Goal: Task Accomplishment & Management: Complete application form

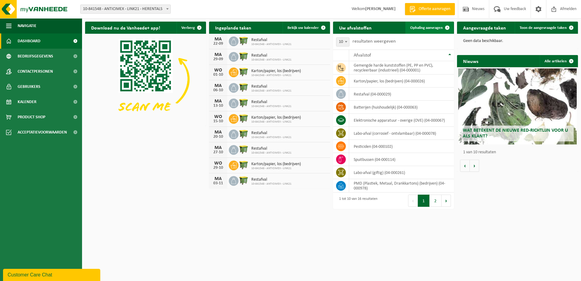
click at [428, 28] on span "Ophaling aanvragen" at bounding box center [426, 28] width 33 height 4
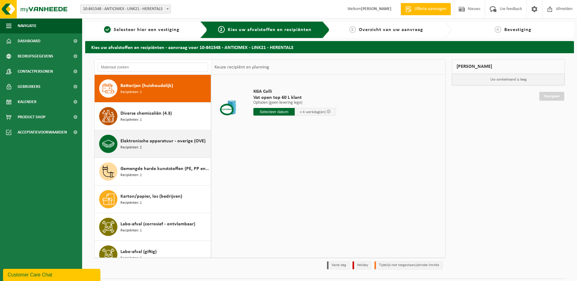
click at [155, 142] on span "Elektronische apparatuur - overige (OVE)" at bounding box center [162, 140] width 85 height 7
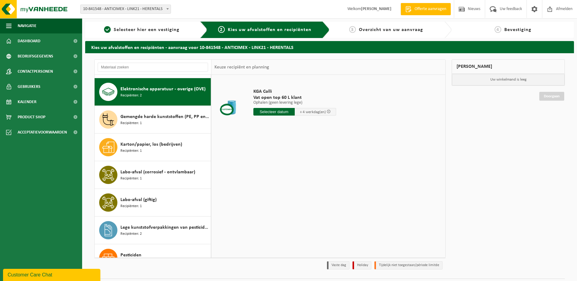
scroll to position [55, 0]
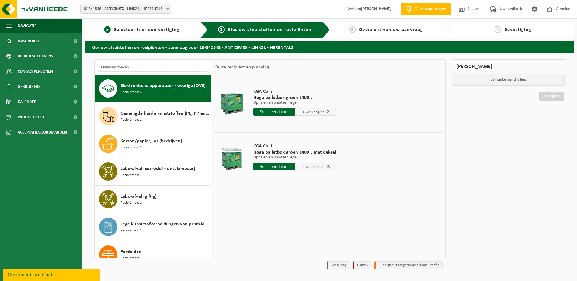
click at [273, 167] on input "text" at bounding box center [273, 167] width 41 height 8
click at [272, 231] on div "23" at bounding box center [269, 230] width 11 height 10
type input "Van 2025-09-23"
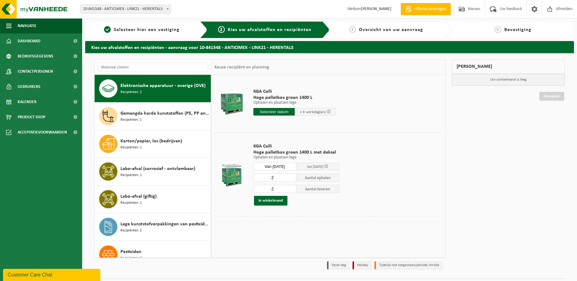
click at [283, 177] on input "2" at bounding box center [274, 178] width 43 height 8
click at [291, 176] on input "3" at bounding box center [274, 178] width 43 height 8
click at [291, 180] on input "2" at bounding box center [274, 178] width 43 height 8
type input "1"
click at [291, 180] on input "1" at bounding box center [274, 178] width 43 height 8
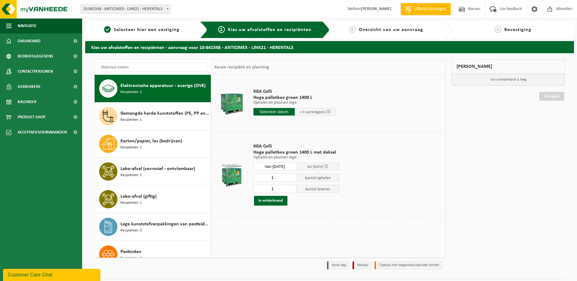
type input "1"
click at [291, 190] on input "1" at bounding box center [274, 189] width 43 height 8
click at [277, 202] on button "In winkelmand" at bounding box center [270, 201] width 33 height 10
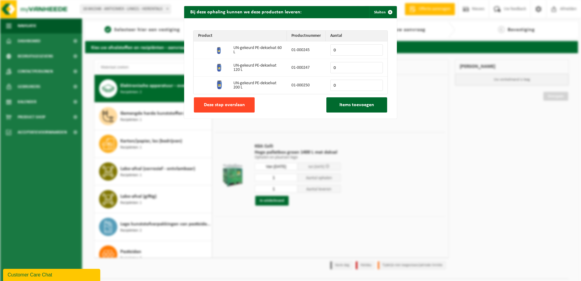
click at [248, 106] on button "Deze stap overslaan" at bounding box center [224, 104] width 61 height 15
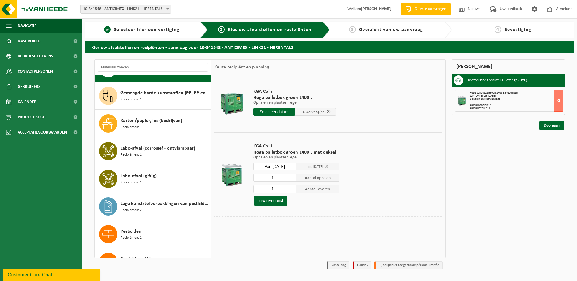
scroll to position [56, 0]
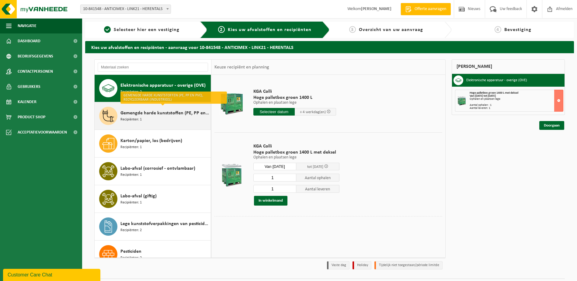
click at [140, 114] on span "Gemengde harde kunststoffen (PE, PP en PVC), recycleerbaar (industrieel)" at bounding box center [164, 112] width 89 height 7
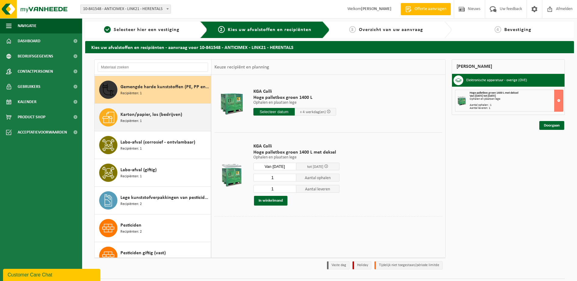
scroll to position [83, 0]
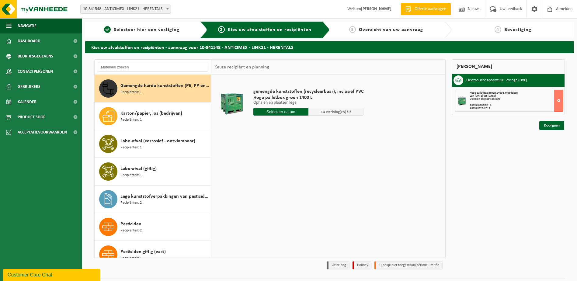
click at [287, 111] on input "text" at bounding box center [280, 112] width 55 height 8
click at [270, 176] on div "23" at bounding box center [269, 176] width 11 height 10
type input "Van 2025-09-23"
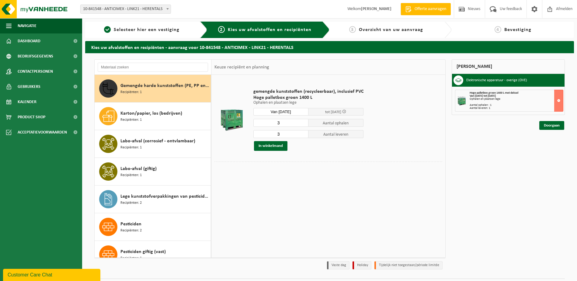
click at [301, 121] on input "3" at bounding box center [280, 123] width 55 height 8
type input "2"
click at [303, 124] on input "2" at bounding box center [280, 123] width 55 height 8
click at [296, 134] on input "3" at bounding box center [280, 134] width 55 height 8
type input "2"
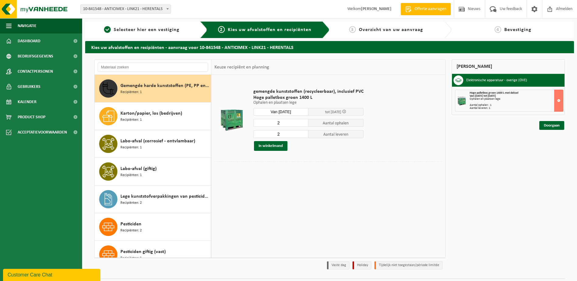
click at [302, 135] on input "2" at bounding box center [280, 134] width 55 height 8
click at [275, 147] on button "In winkelmand" at bounding box center [270, 146] width 33 height 10
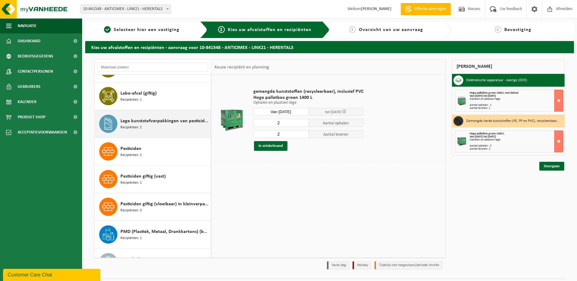
scroll to position [174, 0]
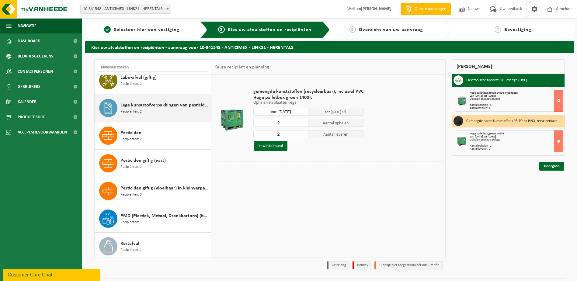
click at [142, 104] on span "Lege kunststofverpakkingen van pesticiden niet giftig" at bounding box center [164, 105] width 89 height 7
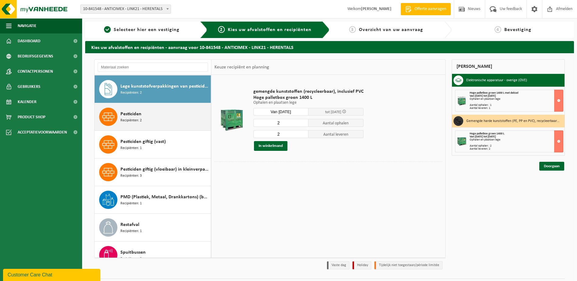
scroll to position [194, 0]
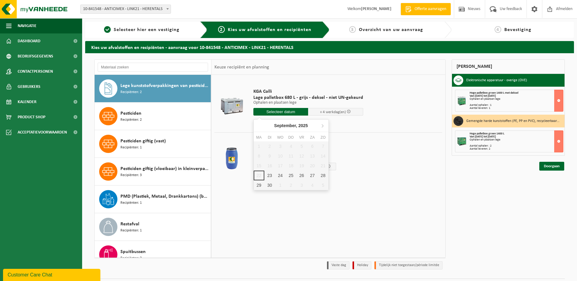
click at [295, 112] on input "text" at bounding box center [280, 112] width 55 height 8
click at [268, 174] on div "23" at bounding box center [269, 176] width 11 height 10
type input "Van 2025-09-23"
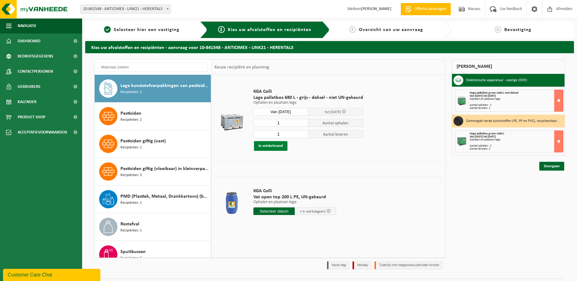
click at [274, 147] on button "In winkelmand" at bounding box center [270, 146] width 33 height 10
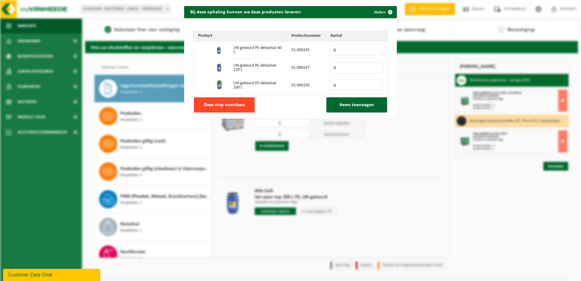
click at [236, 108] on button "Deze stap overslaan" at bounding box center [224, 104] width 61 height 15
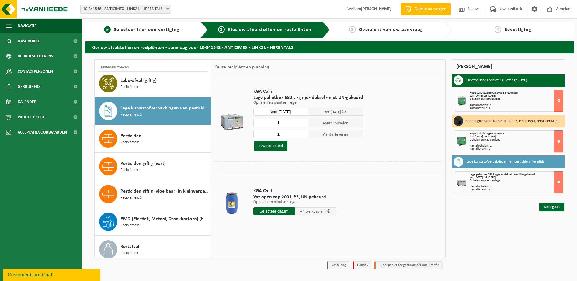
scroll to position [141, 0]
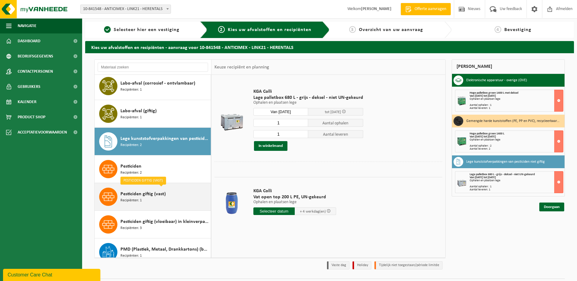
click at [149, 195] on span "Pesticiden giftig (vast)" at bounding box center [142, 193] width 45 height 7
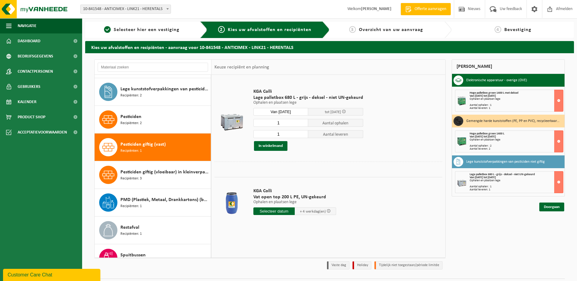
scroll to position [232, 0]
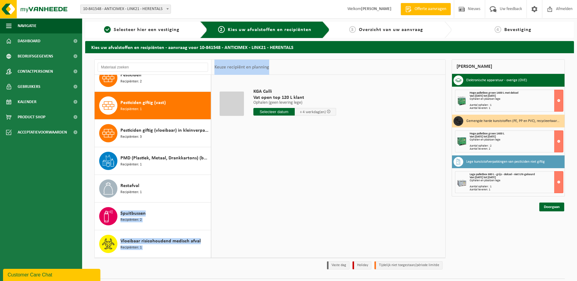
drag, startPoint x: 210, startPoint y: 192, endPoint x: 210, endPoint y: 181, distance: 11.5
click at [210, 181] on div "Batterijen (huishoudelijk) Recipiënten: 1 Diverse chemicaliën (4.3) Recipiënten…" at bounding box center [269, 158] width 351 height 198
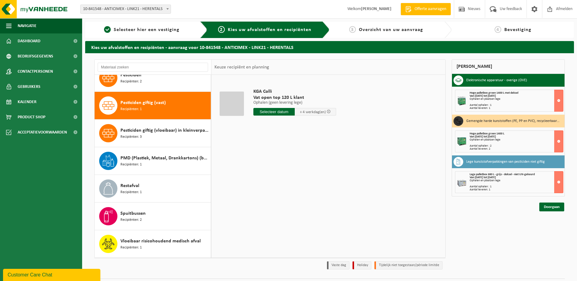
click at [61, 187] on ul "Navigatie Offerte aanvragen Nieuws Uw feedback Afmelden Dashboard Bedrijfsgegev…" at bounding box center [41, 149] width 82 height 263
click at [270, 112] on input "text" at bounding box center [273, 112] width 41 height 8
click at [272, 178] on div "23" at bounding box center [269, 176] width 11 height 10
type input "Van 2025-09-23"
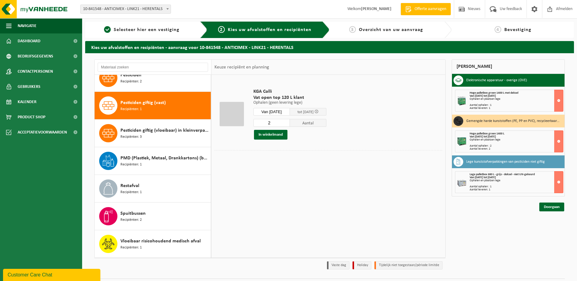
type input "2"
click at [290, 121] on input "2" at bounding box center [271, 123] width 36 height 8
click at [277, 136] on button "In winkelmand" at bounding box center [270, 135] width 33 height 10
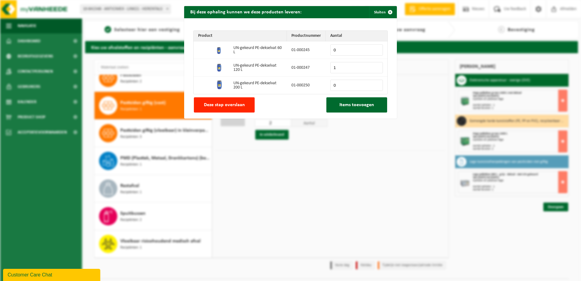
click at [375, 66] on input "1" at bounding box center [356, 67] width 53 height 11
type input "2"
click at [375, 66] on input "2" at bounding box center [356, 67] width 53 height 11
click at [358, 105] on span "Items toevoegen" at bounding box center [356, 104] width 35 height 5
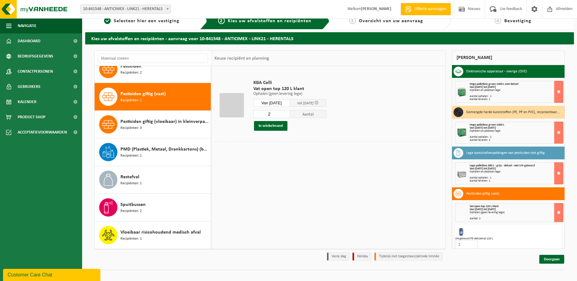
scroll to position [16, 0]
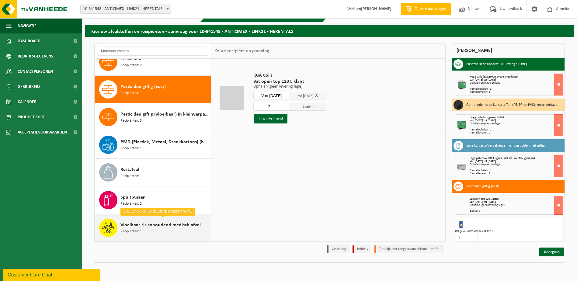
click at [156, 227] on span "Vloeibaar risicohoudend medisch afval" at bounding box center [160, 224] width 80 height 7
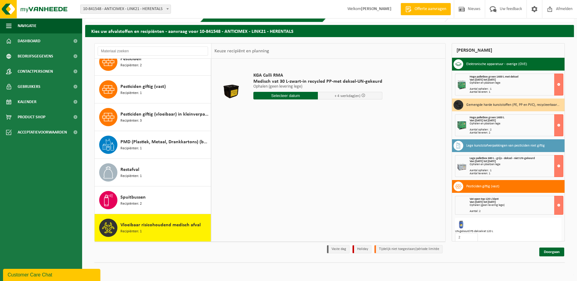
click at [291, 93] on input "text" at bounding box center [285, 96] width 64 height 8
click at [269, 157] on div "23" at bounding box center [269, 159] width 11 height 10
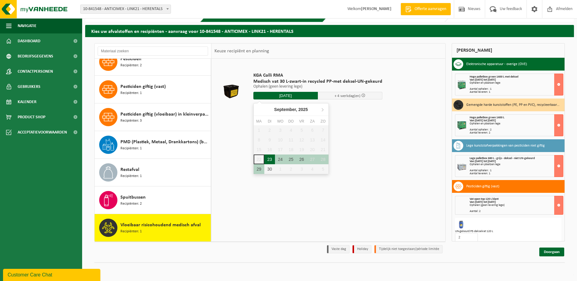
type input "Van 2025-09-23"
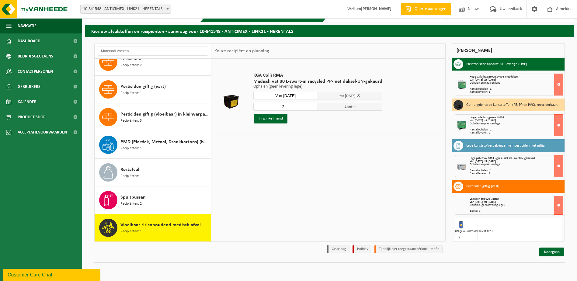
click at [312, 105] on input "2" at bounding box center [285, 107] width 64 height 8
click at [312, 105] on input "3" at bounding box center [285, 107] width 64 height 8
click at [312, 105] on input "4" at bounding box center [285, 107] width 64 height 8
click at [312, 105] on input "5" at bounding box center [285, 107] width 64 height 8
click at [312, 105] on input "6" at bounding box center [285, 107] width 64 height 8
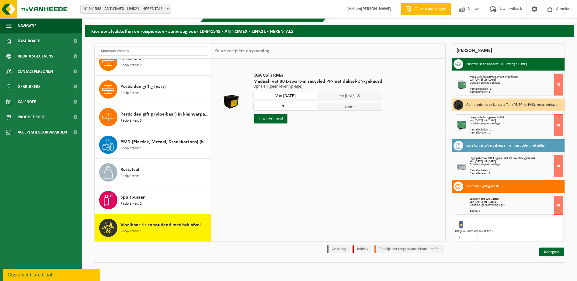
click at [312, 105] on input "7" at bounding box center [285, 107] width 64 height 8
click at [312, 105] on input "8" at bounding box center [285, 107] width 64 height 8
type input "9"
click at [312, 105] on input "9" at bounding box center [285, 107] width 64 height 8
click at [274, 121] on button "In winkelmand" at bounding box center [270, 119] width 33 height 10
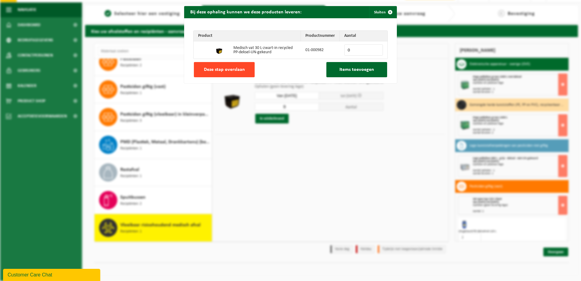
click at [233, 72] on span "Deze stap overslaan" at bounding box center [224, 69] width 41 height 5
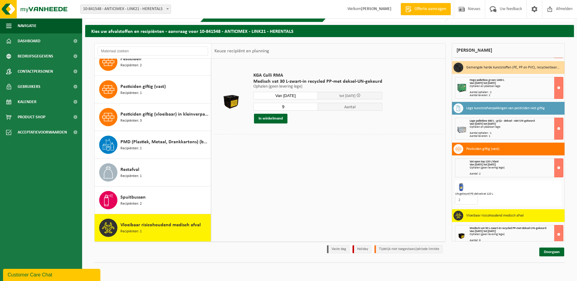
scroll to position [43, 0]
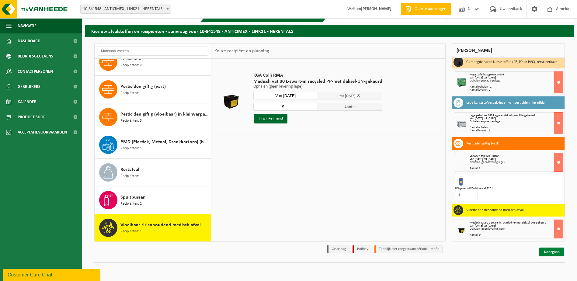
click at [554, 252] on link "Doorgaan" at bounding box center [551, 251] width 25 height 9
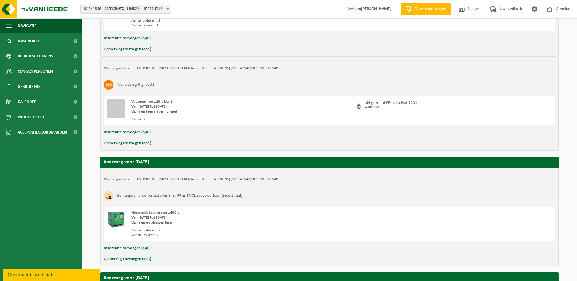
scroll to position [362, 0]
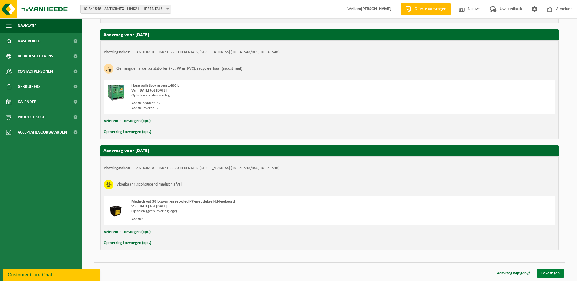
click at [546, 273] on link "Bevestigen" at bounding box center [549, 273] width 27 height 9
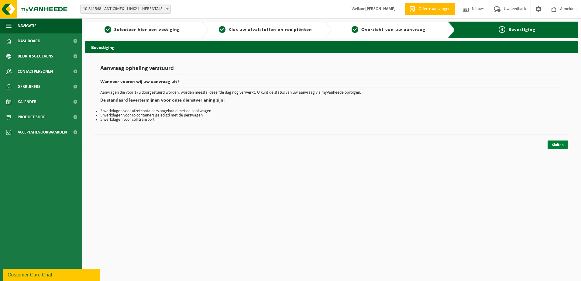
click at [557, 146] on link "Sluiten" at bounding box center [558, 144] width 21 height 9
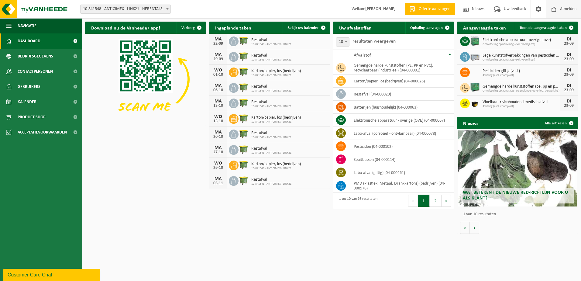
click at [562, 10] on span "Afmelden" at bounding box center [568, 9] width 19 height 18
